Goal: Task Accomplishment & Management: Complete application form

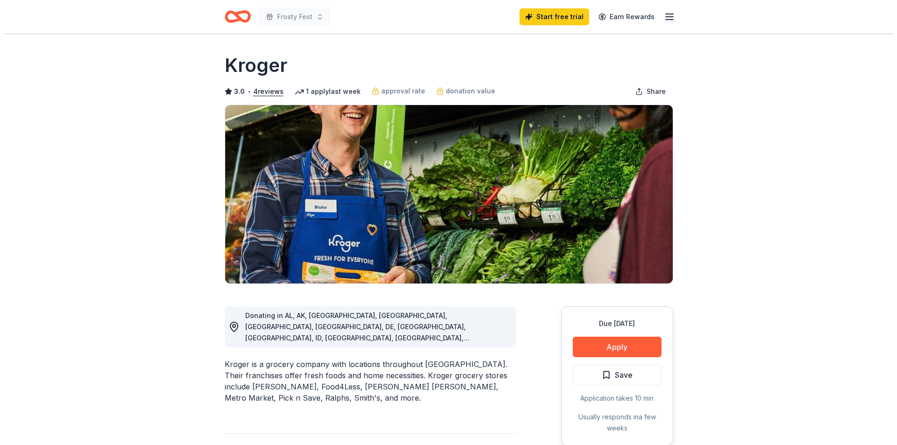
scroll to position [140, 0]
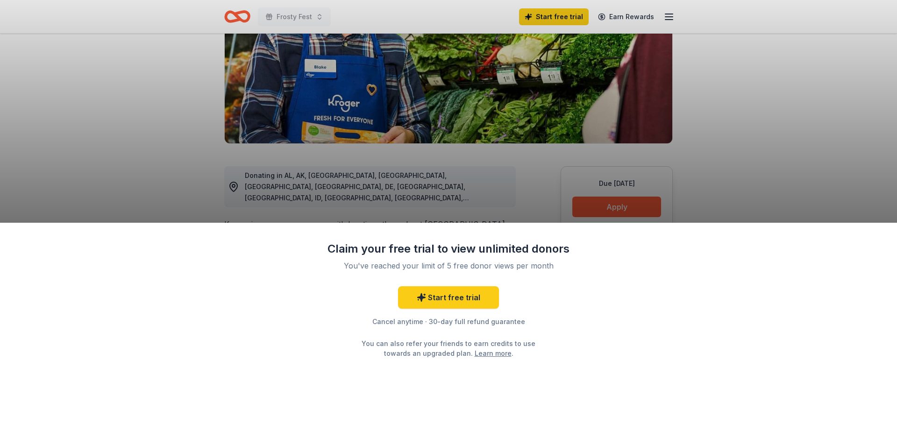
click at [447, 191] on div "Claim your free trial to view unlimited donors You've reached your limit of 5 f…" at bounding box center [448, 222] width 897 height 445
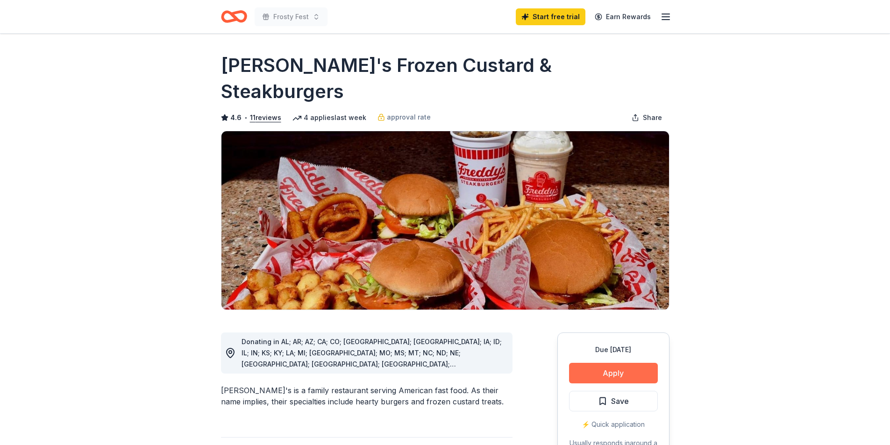
click at [619, 363] on button "Apply" at bounding box center [613, 373] width 89 height 21
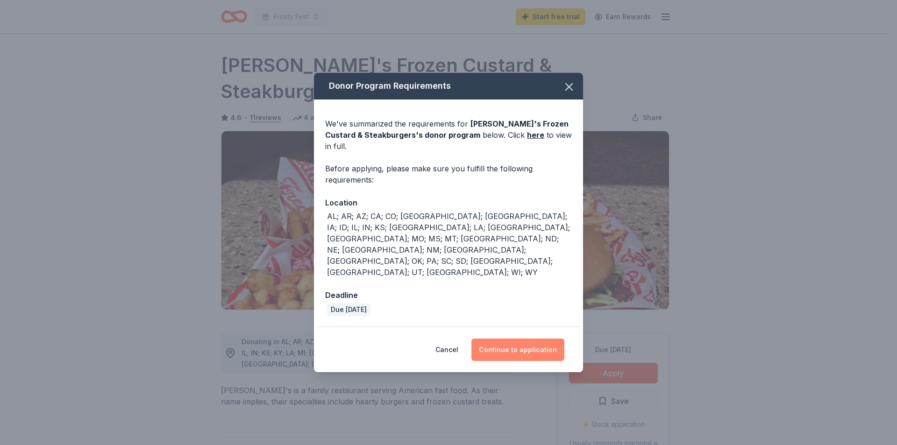
click at [536, 339] on button "Continue to application" at bounding box center [517, 350] width 93 height 22
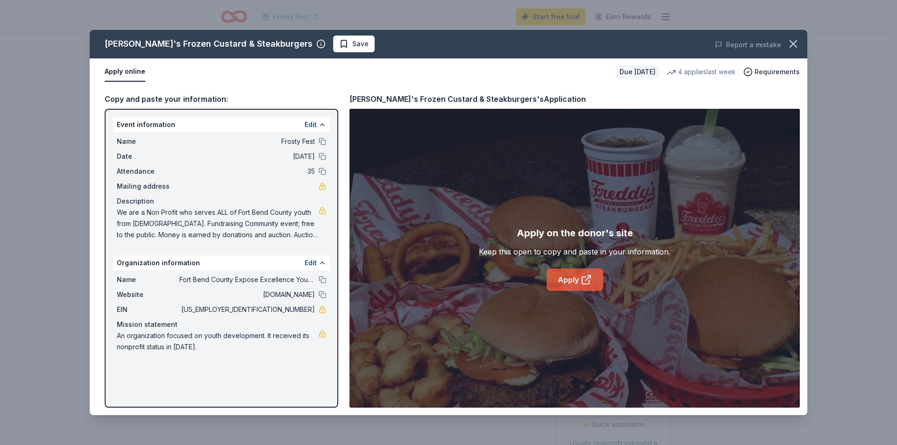
click at [570, 276] on link "Apply" at bounding box center [574, 279] width 57 height 22
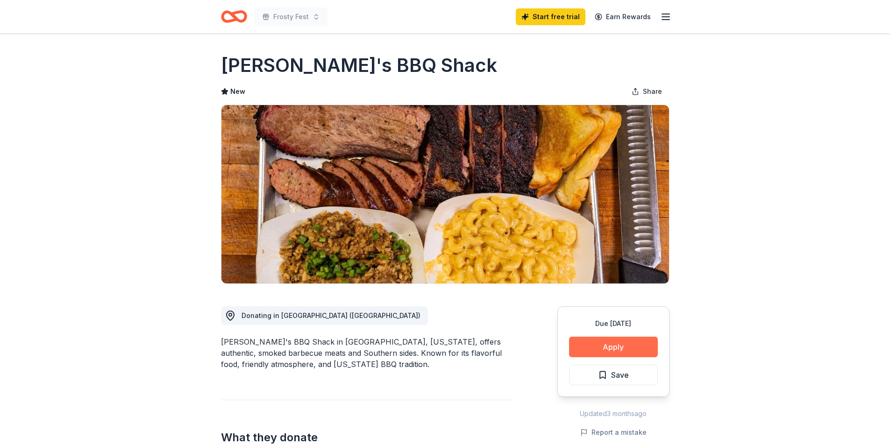
click at [611, 348] on button "Apply" at bounding box center [613, 347] width 89 height 21
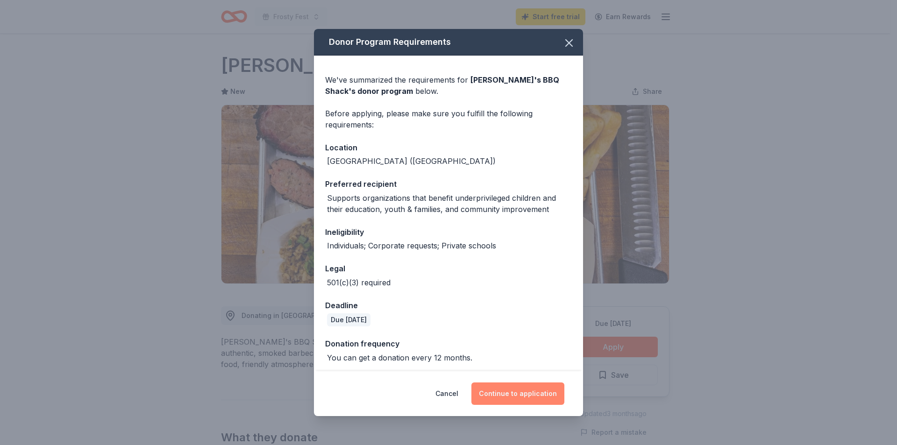
click at [531, 388] on button "Continue to application" at bounding box center [517, 393] width 93 height 22
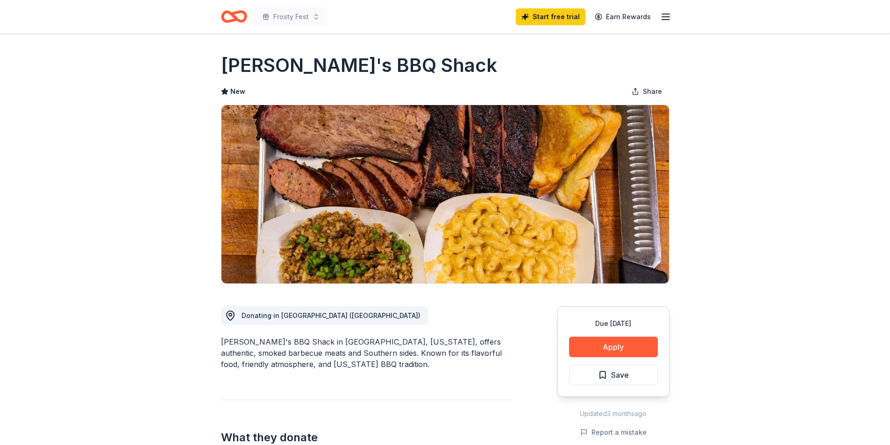
click at [531, 388] on button "Continue to application" at bounding box center [510, 384] width 88 height 21
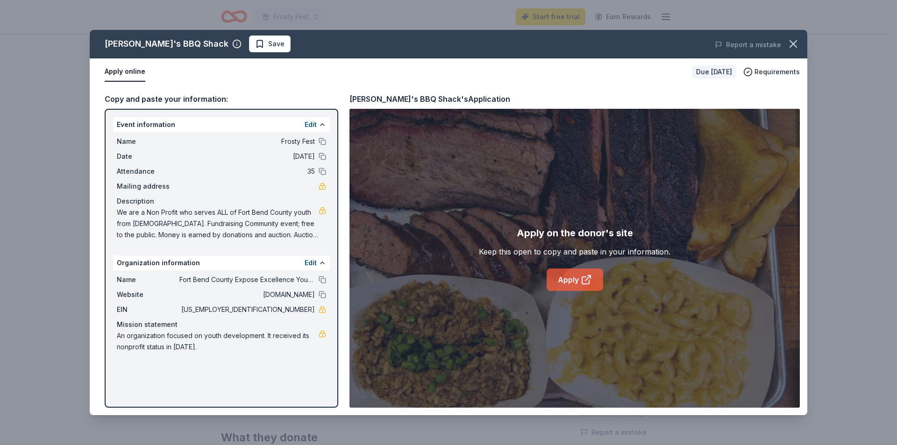
click at [565, 276] on link "Apply" at bounding box center [574, 279] width 57 height 22
click at [793, 45] on icon "button" at bounding box center [793, 44] width 7 height 7
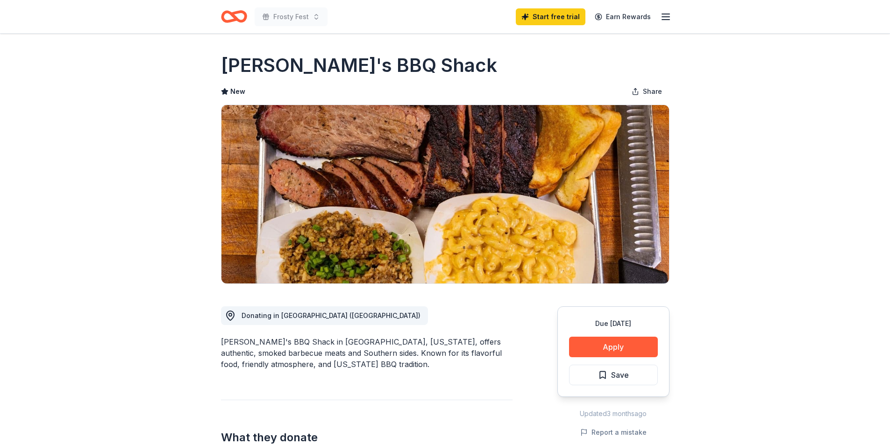
click at [235, 17] on icon "Home" at bounding box center [238, 16] width 14 height 9
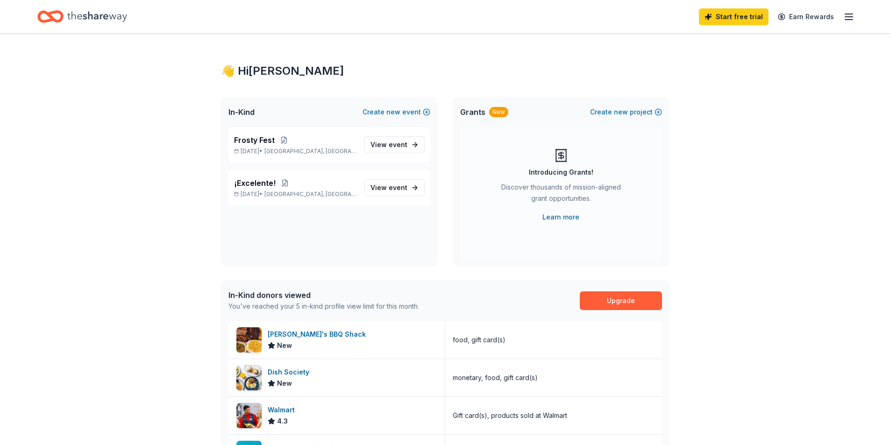
click at [234, 17] on div "Start free trial Earn Rewards" at bounding box center [444, 17] width 815 height 22
click at [283, 141] on button at bounding box center [284, 139] width 19 height 7
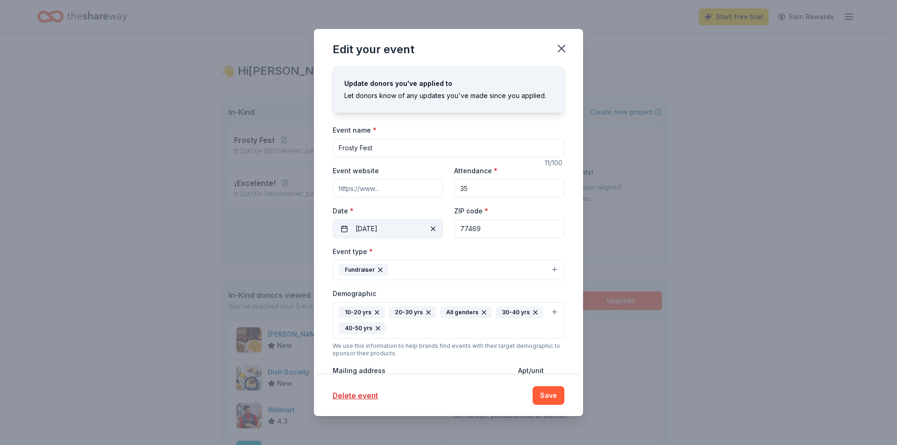
click at [389, 231] on button "12/06/2025" at bounding box center [387, 228] width 110 height 19
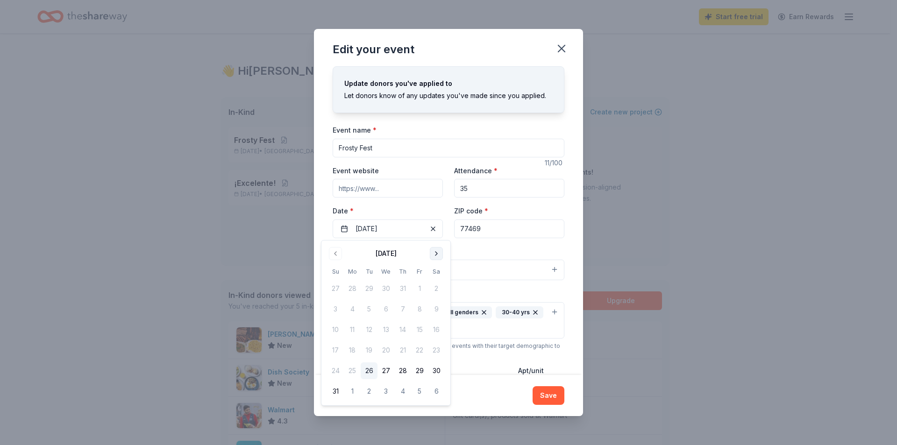
click at [433, 255] on button "Go to next month" at bounding box center [436, 253] width 13 height 13
click at [431, 308] on button "13" at bounding box center [436, 309] width 17 height 17
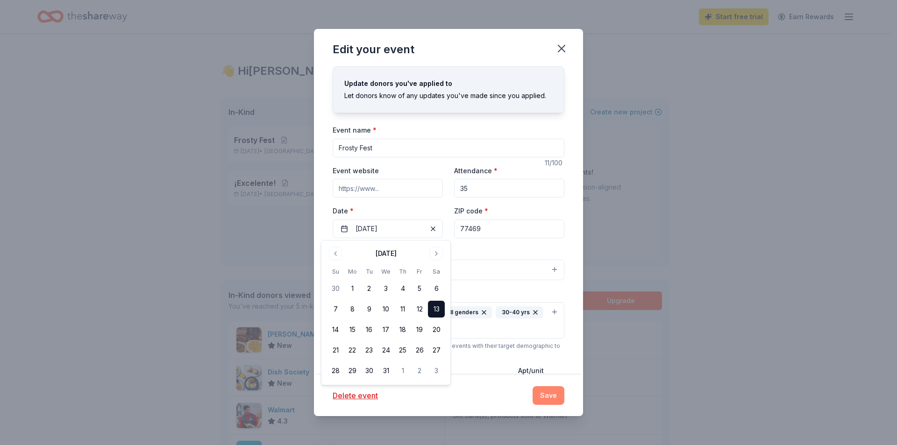
click at [548, 396] on button "Save" at bounding box center [548, 395] width 32 height 19
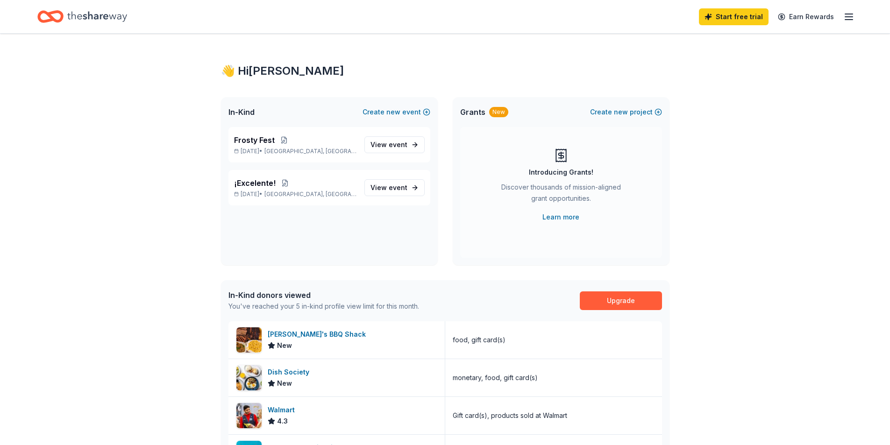
click at [141, 189] on div "👋 Hi Sara In-Kind Create new event Frosty Fest Dec 13, 2025 • Rosenberg, TX Vie…" at bounding box center [445, 360] width 890 height 652
click at [90, 27] on div "Home" at bounding box center [82, 17] width 90 height 22
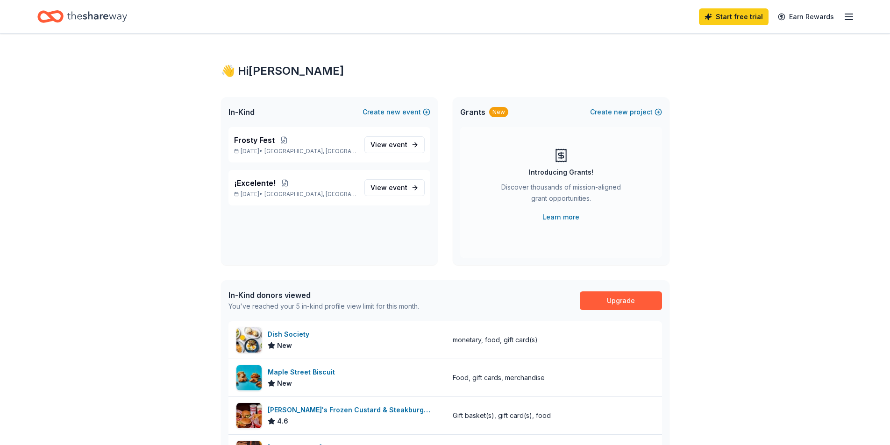
click at [95, 19] on icon "Home" at bounding box center [97, 16] width 60 height 10
click at [77, 10] on icon "Home" at bounding box center [97, 16] width 60 height 19
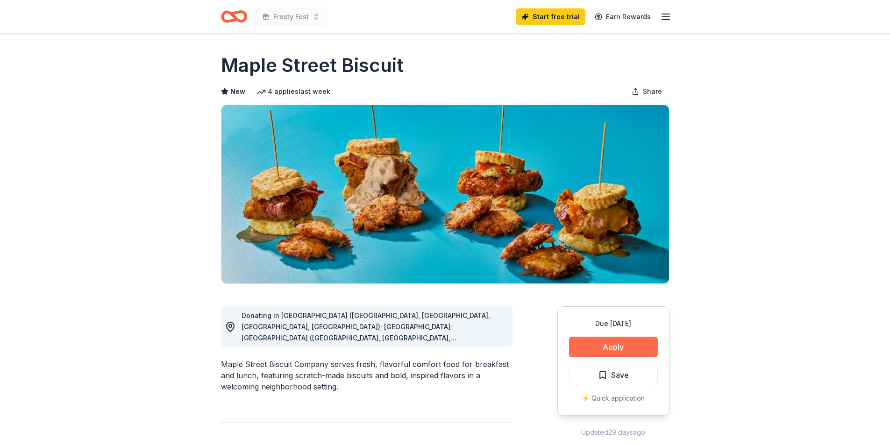
click at [619, 346] on button "Apply" at bounding box center [613, 347] width 89 height 21
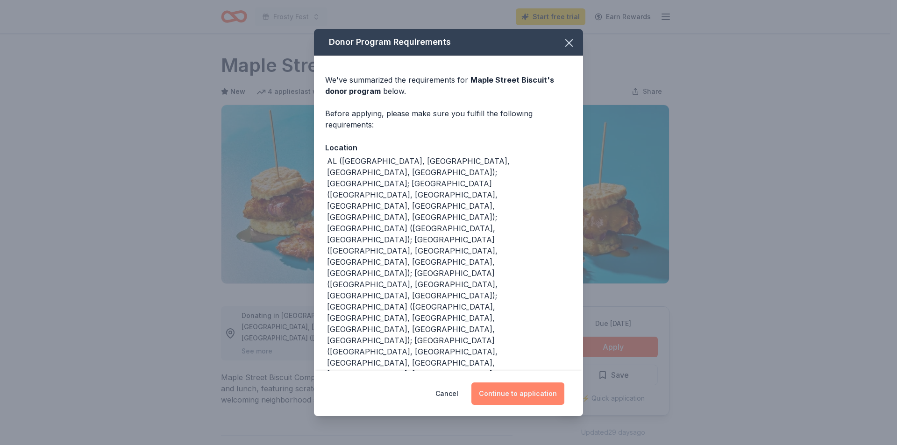
click at [551, 382] on button "Continue to application" at bounding box center [517, 393] width 93 height 22
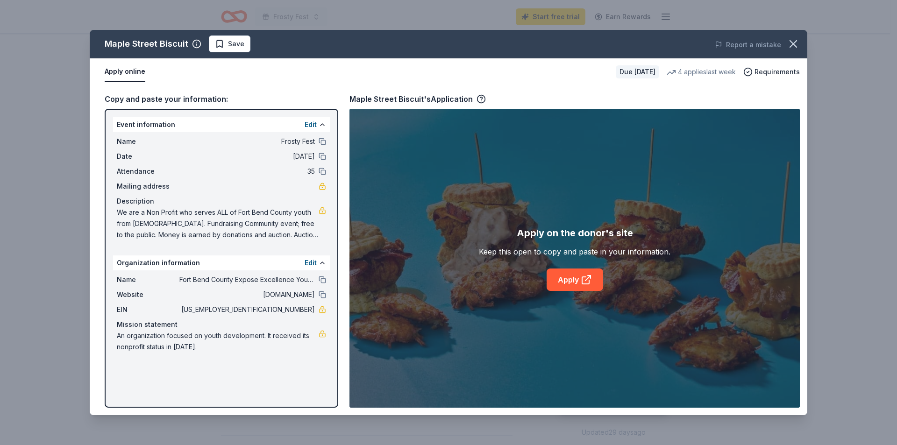
click at [542, 283] on div "Apply on the donor's site Keep this open to copy and paste in your information.…" at bounding box center [574, 258] width 191 height 65
click at [551, 280] on link "Apply" at bounding box center [574, 279] width 57 height 22
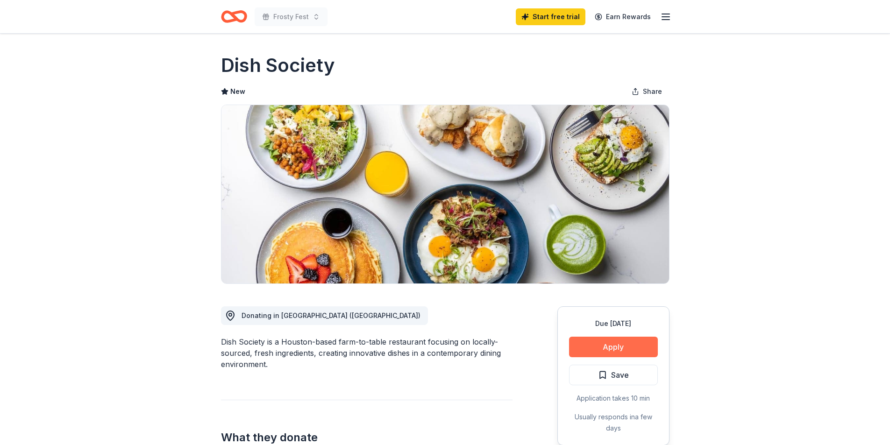
click at [602, 344] on button "Apply" at bounding box center [613, 347] width 89 height 21
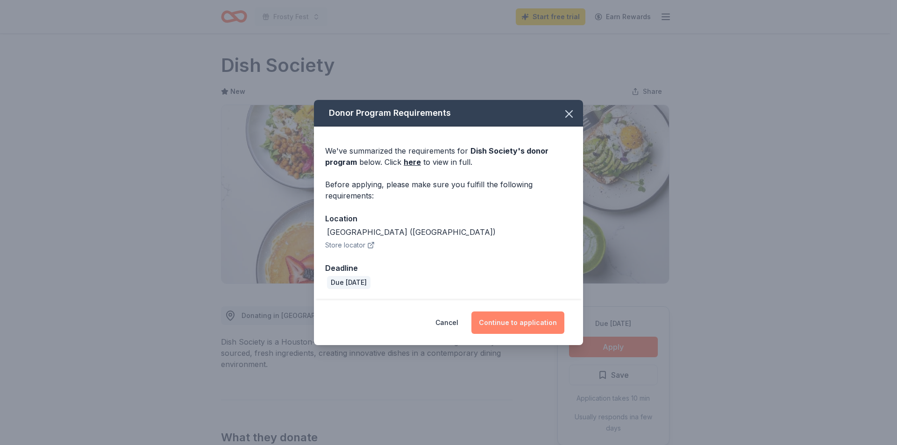
click at [530, 317] on button "Continue to application" at bounding box center [517, 322] width 93 height 22
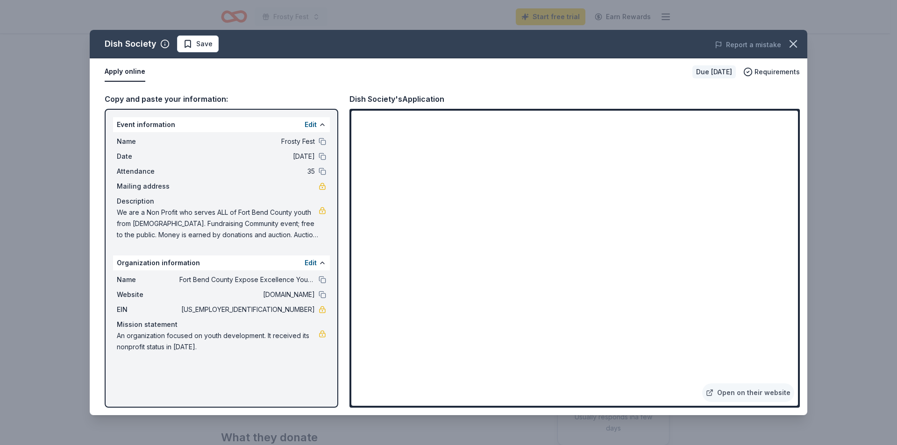
click at [396, 107] on div "Dish Society's Application Open on their website" at bounding box center [574, 250] width 450 height 315
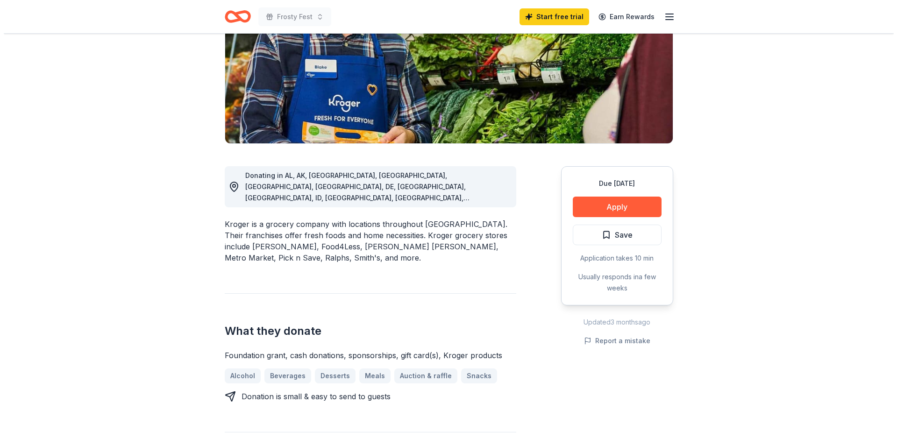
scroll to position [140, 0]
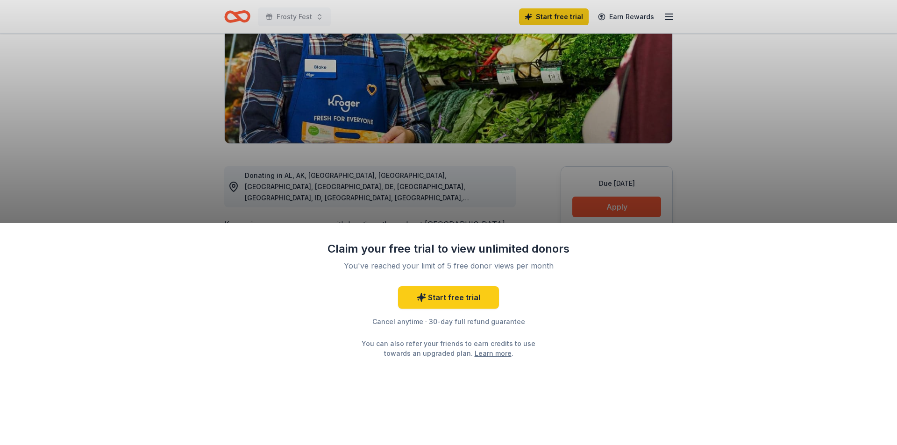
click at [454, 42] on div "Claim your free trial to view unlimited donors You've reached your limit of 5 f…" at bounding box center [448, 222] width 897 height 445
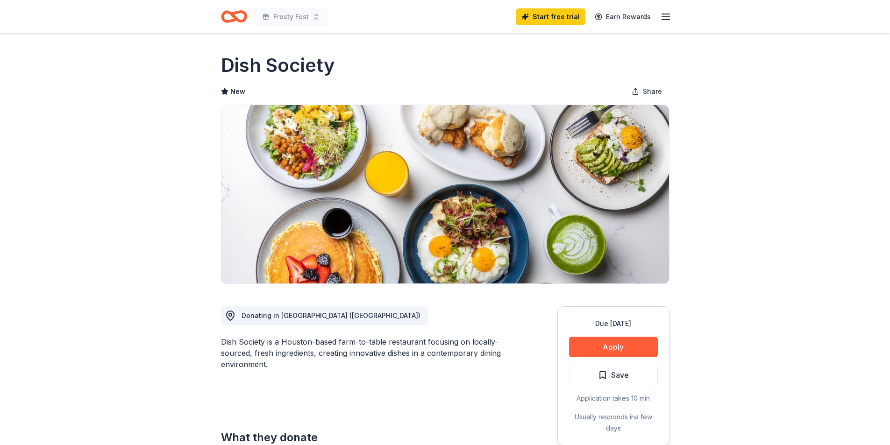
click at [452, 255] on img at bounding box center [444, 194] width 447 height 178
click at [621, 353] on button "Apply" at bounding box center [613, 347] width 89 height 21
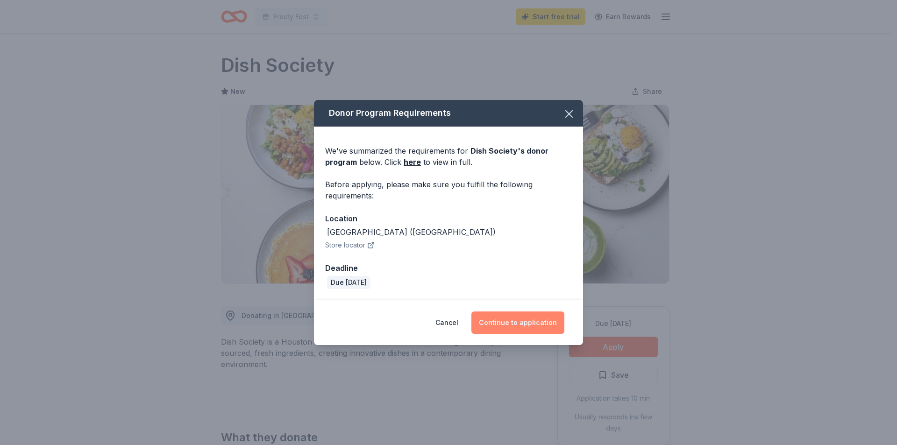
click at [520, 320] on button "Continue to application" at bounding box center [517, 322] width 93 height 22
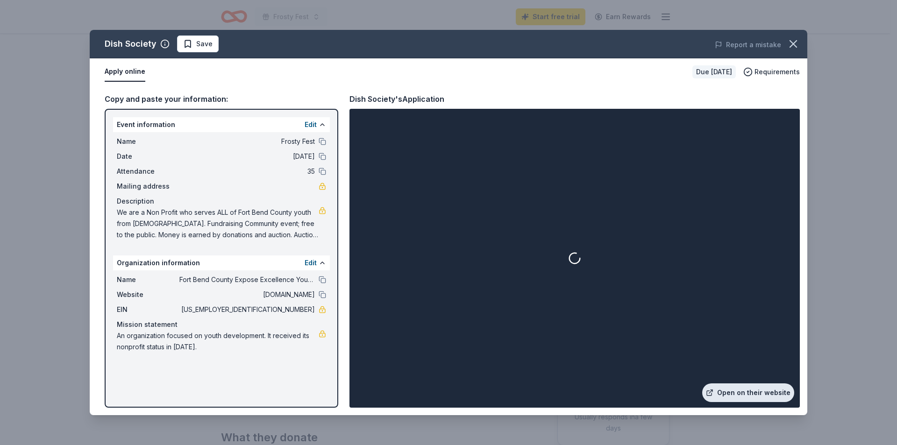
click at [745, 392] on link "Open on their website" at bounding box center [748, 392] width 92 height 19
